Goal: Navigation & Orientation: Understand site structure

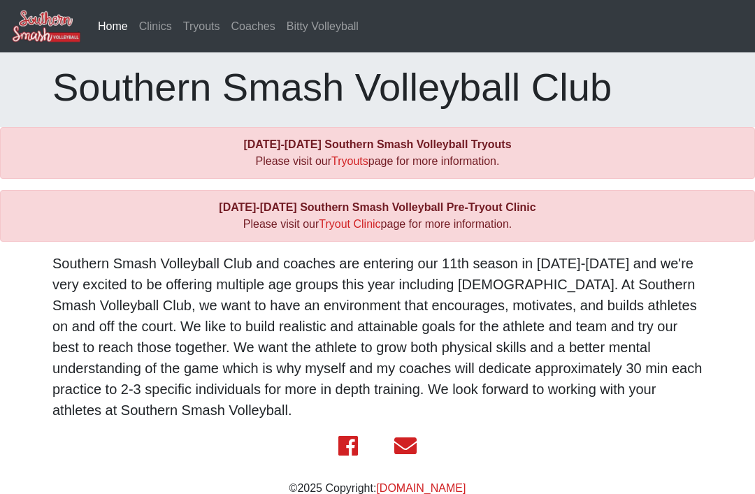
scroll to position [13, 0]
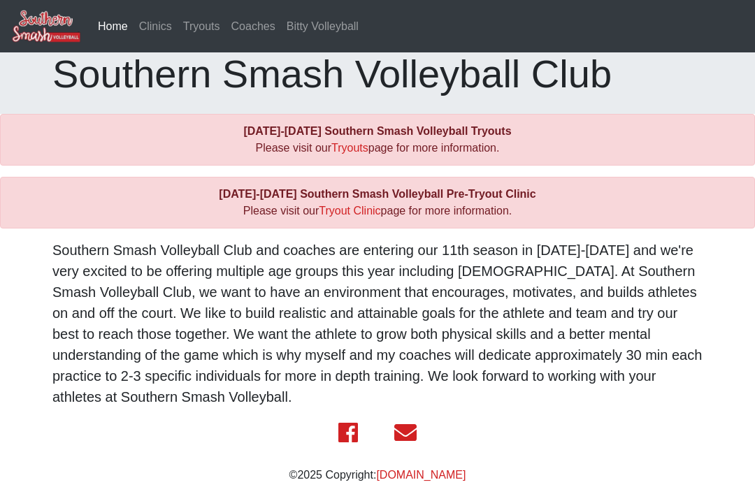
click at [156, 27] on link "Clinics" at bounding box center [156, 27] width 44 height 28
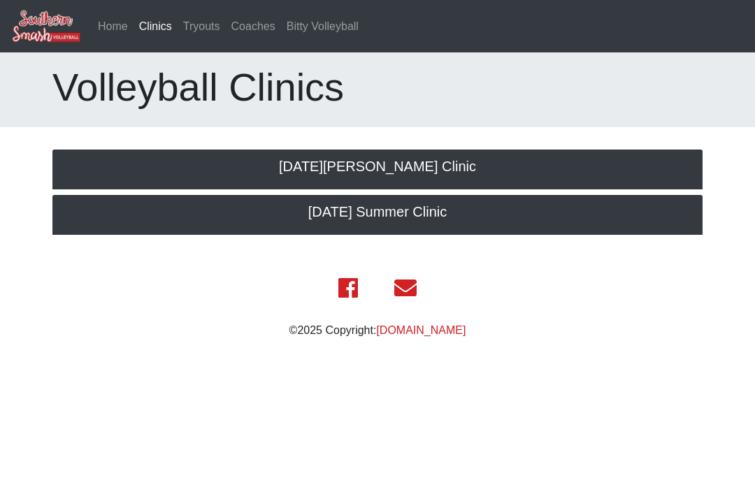
click at [209, 24] on link "Tryouts" at bounding box center [202, 27] width 48 height 28
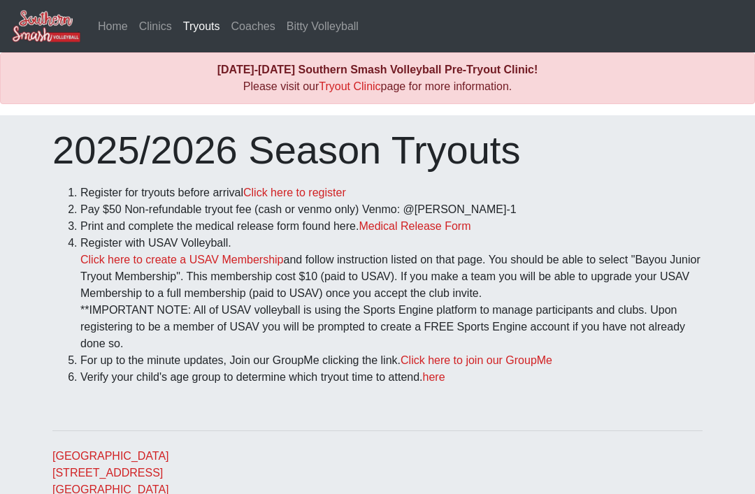
click at [272, 29] on link "Coaches" at bounding box center [253, 27] width 55 height 28
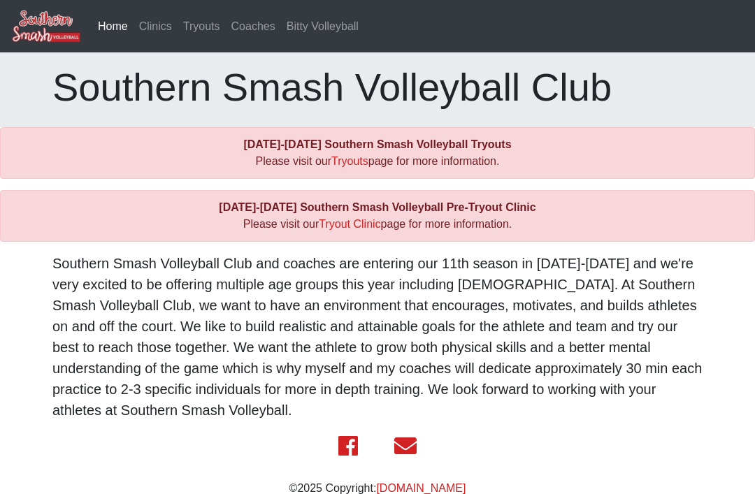
scroll to position [13, 0]
